Goal: Task Accomplishment & Management: Manage account settings

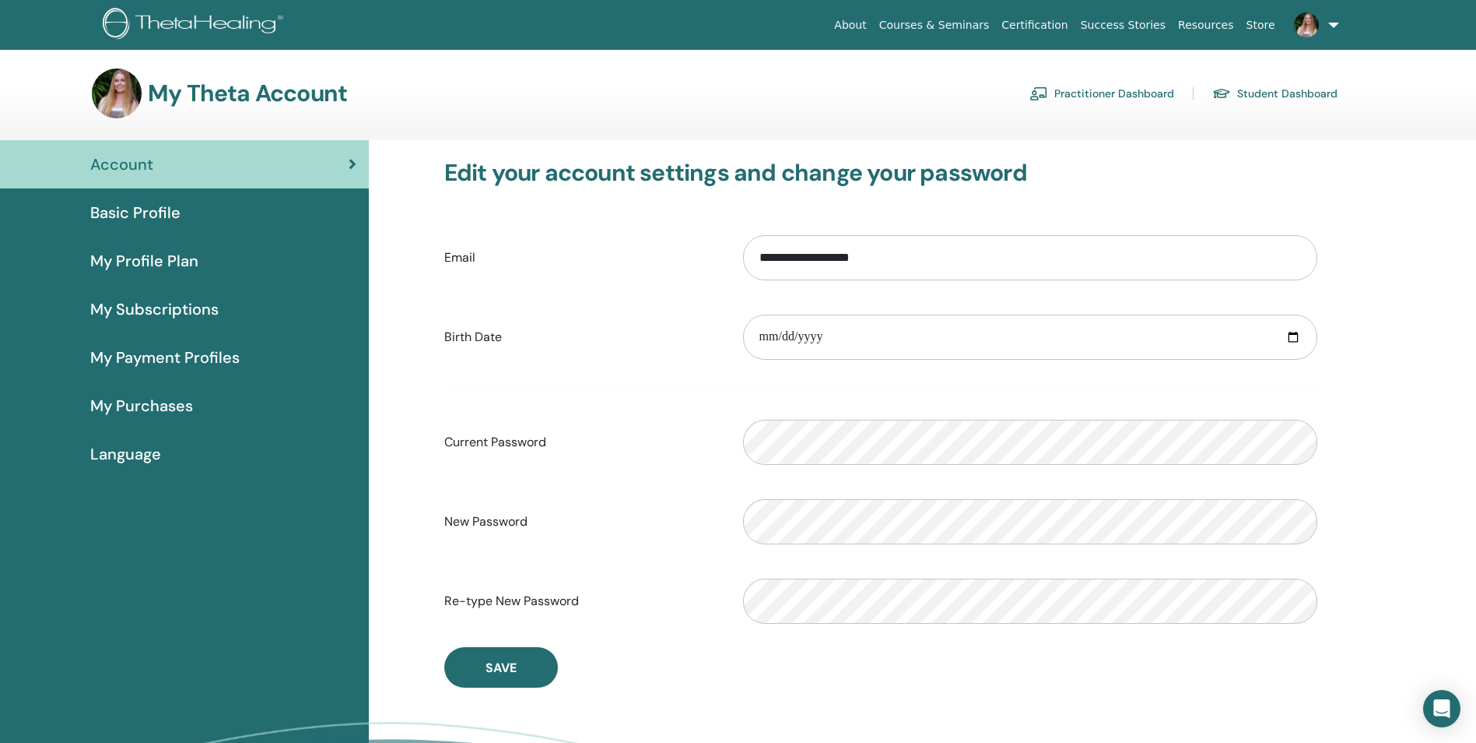
click at [169, 269] on span "My Profile Plan" at bounding box center [144, 260] width 108 height 23
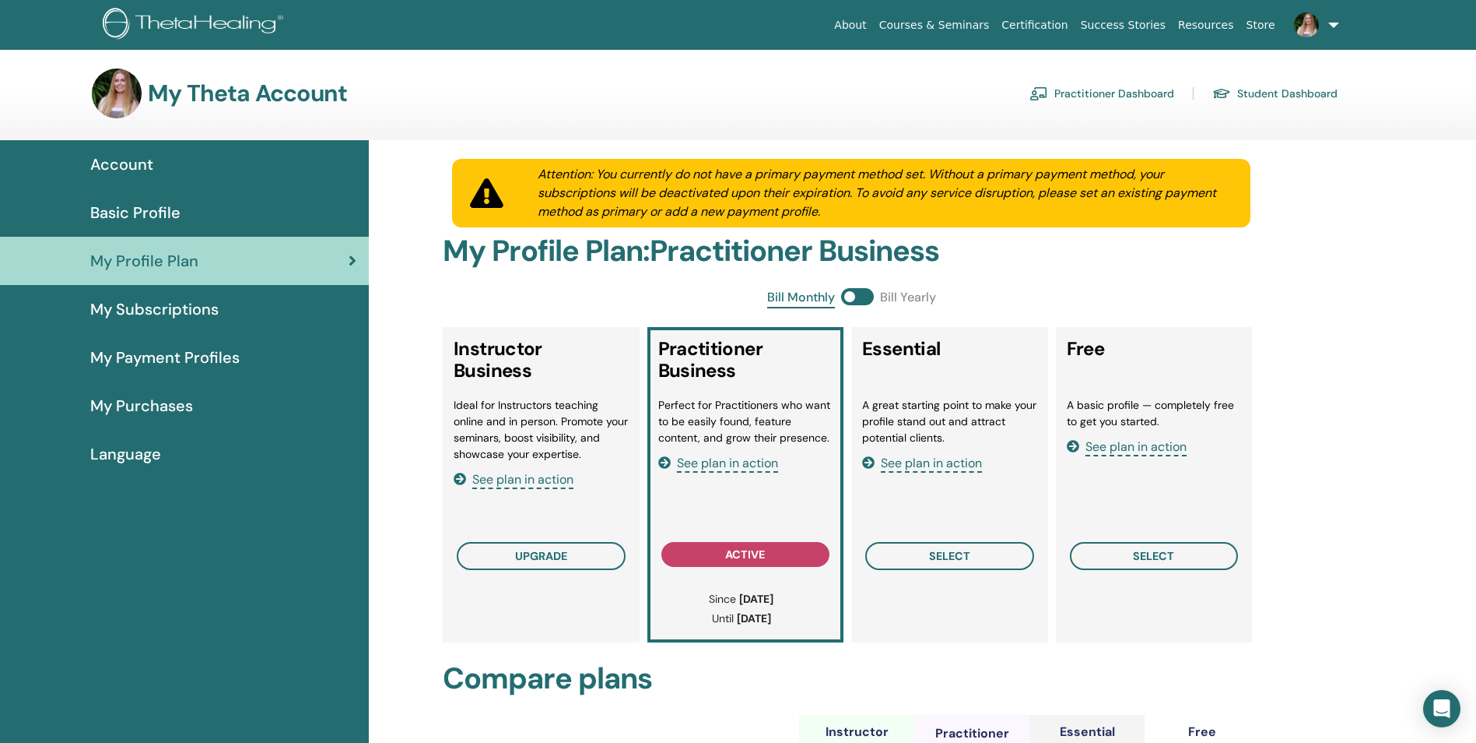
click at [1135, 94] on link "Practitioner Dashboard" at bounding box center [1102, 93] width 145 height 25
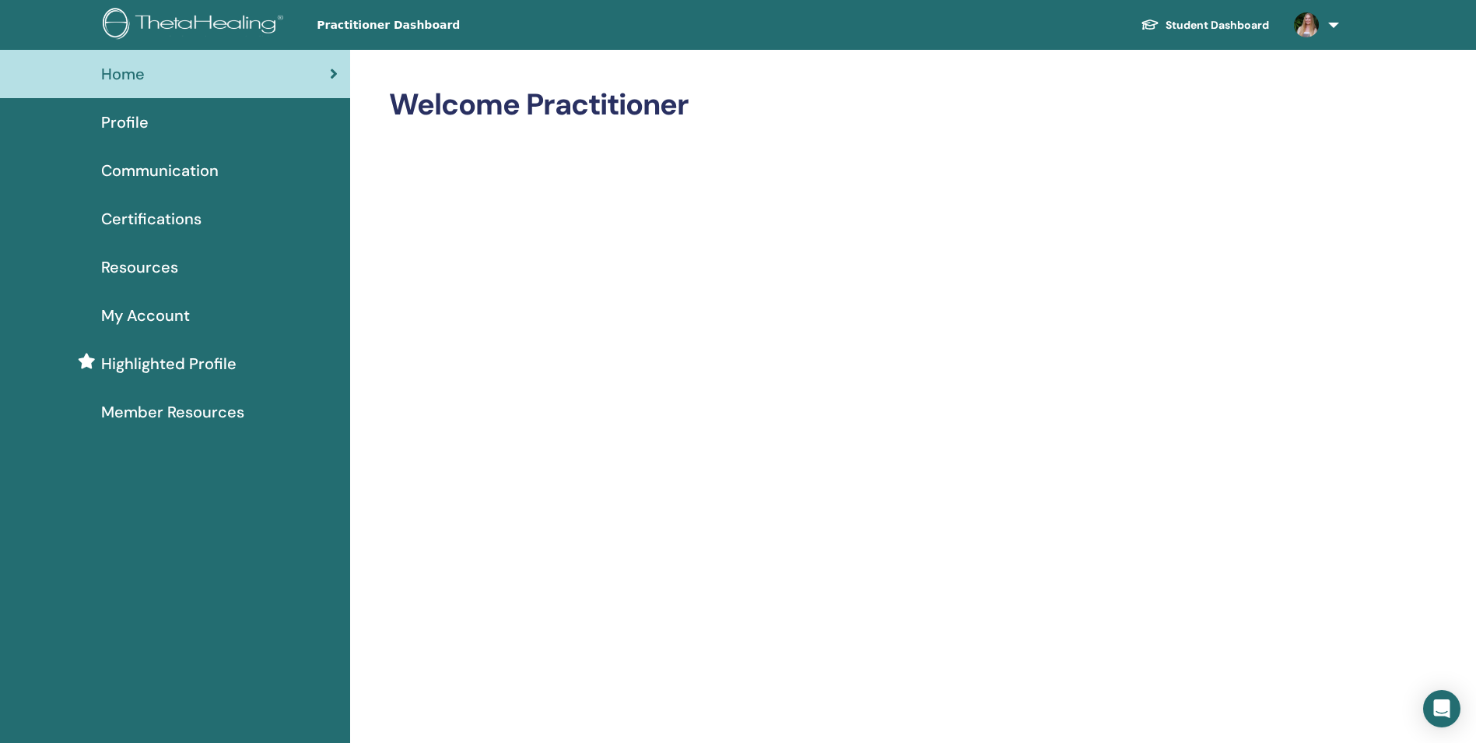
click at [184, 122] on div "Profile" at bounding box center [174, 122] width 325 height 23
